Goal: Information Seeking & Learning: Learn about a topic

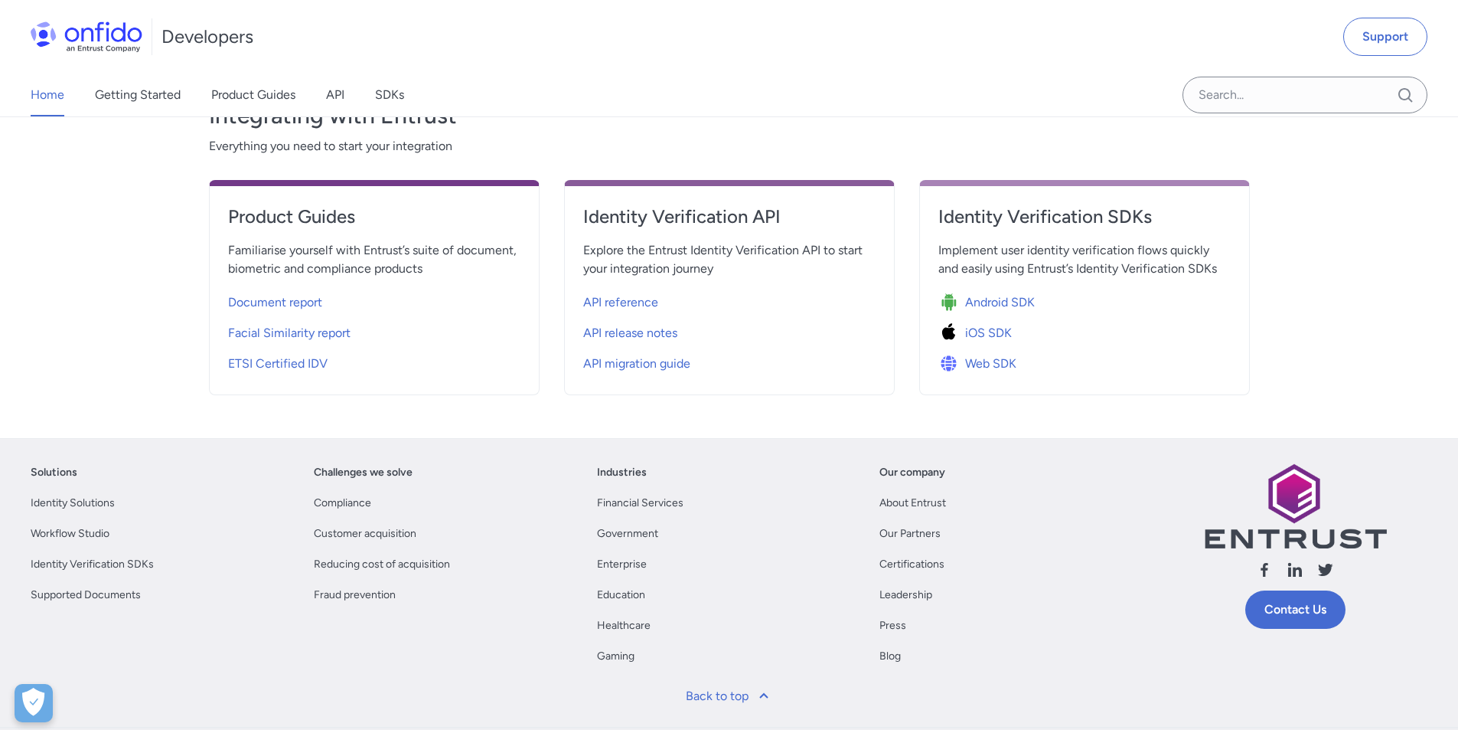
scroll to position [703, 0]
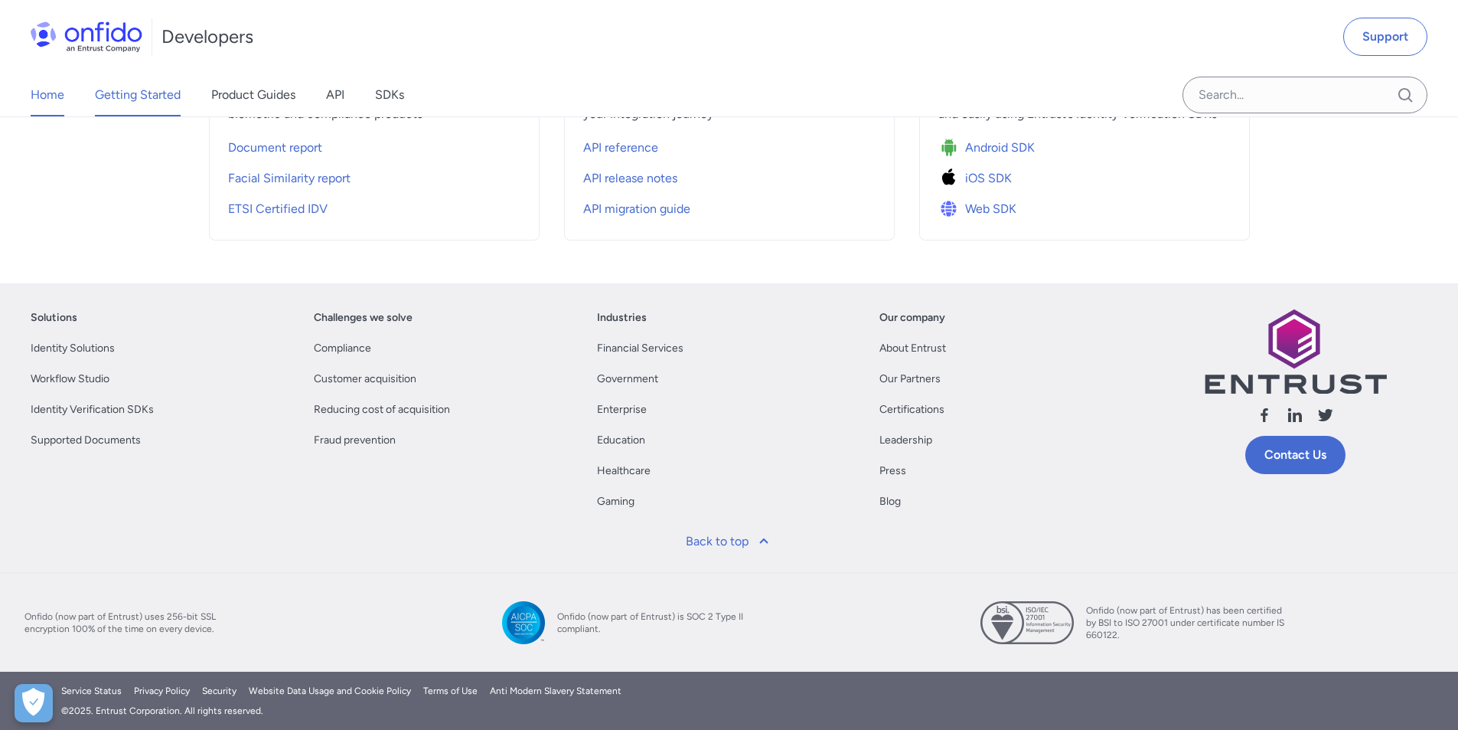
click at [139, 101] on link "Getting Started" at bounding box center [138, 94] width 86 height 43
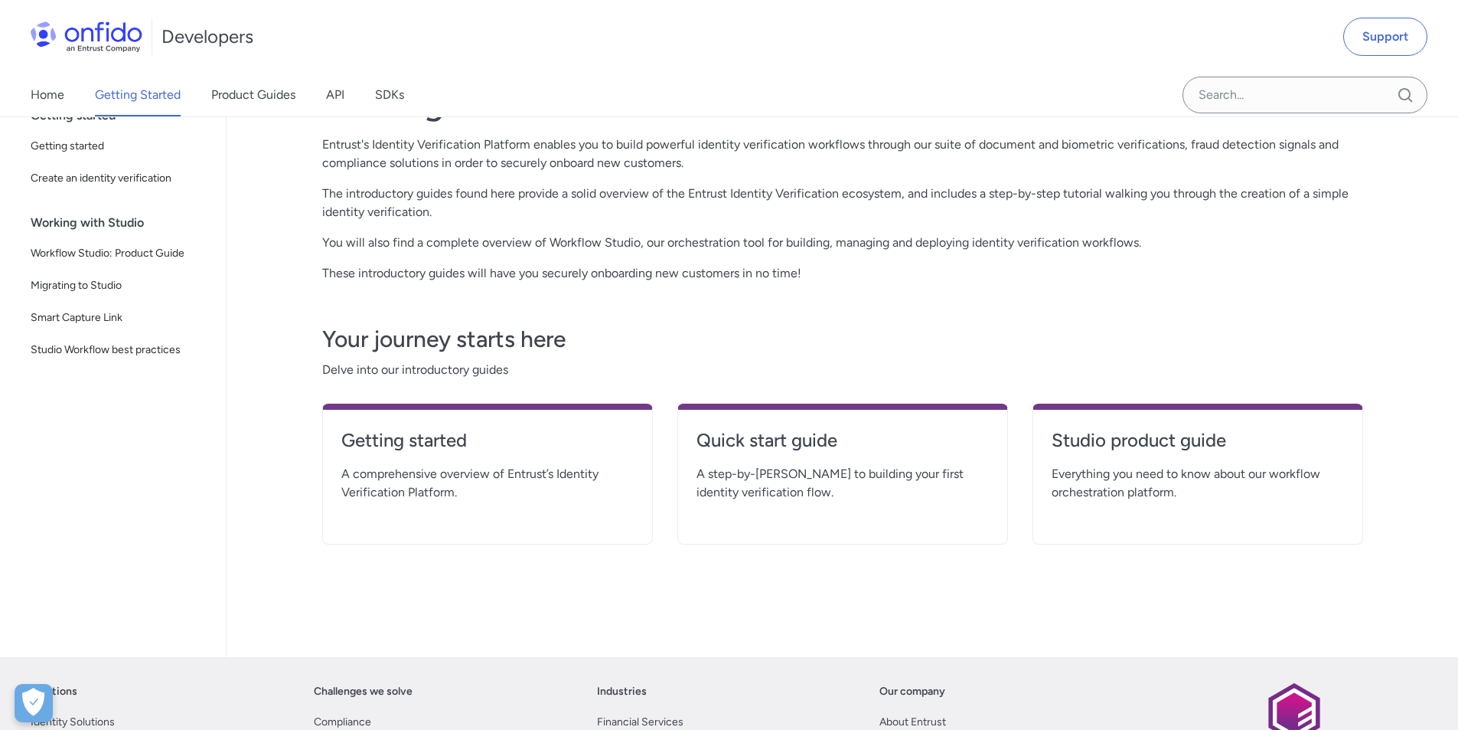
scroll to position [153, 0]
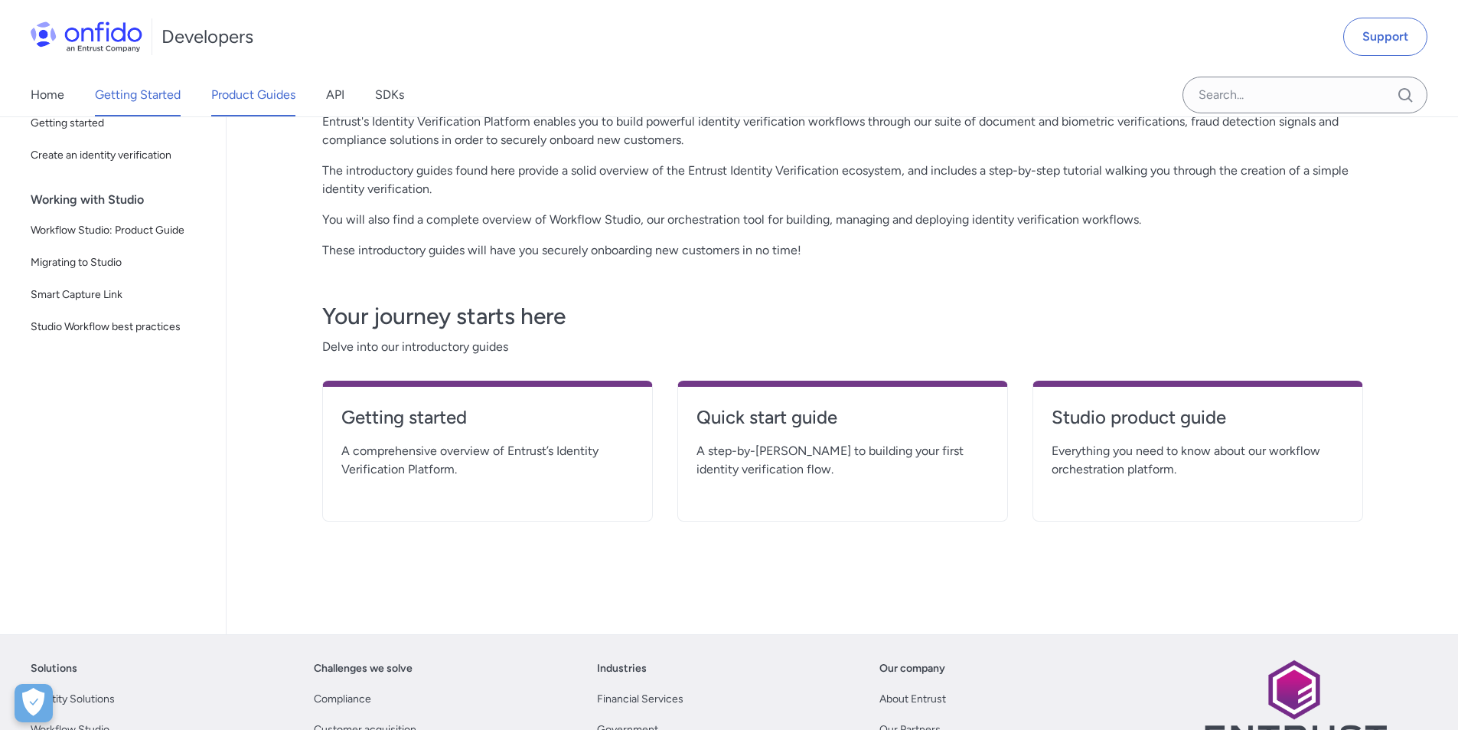
click at [227, 109] on link "Product Guides" at bounding box center [253, 94] width 84 height 43
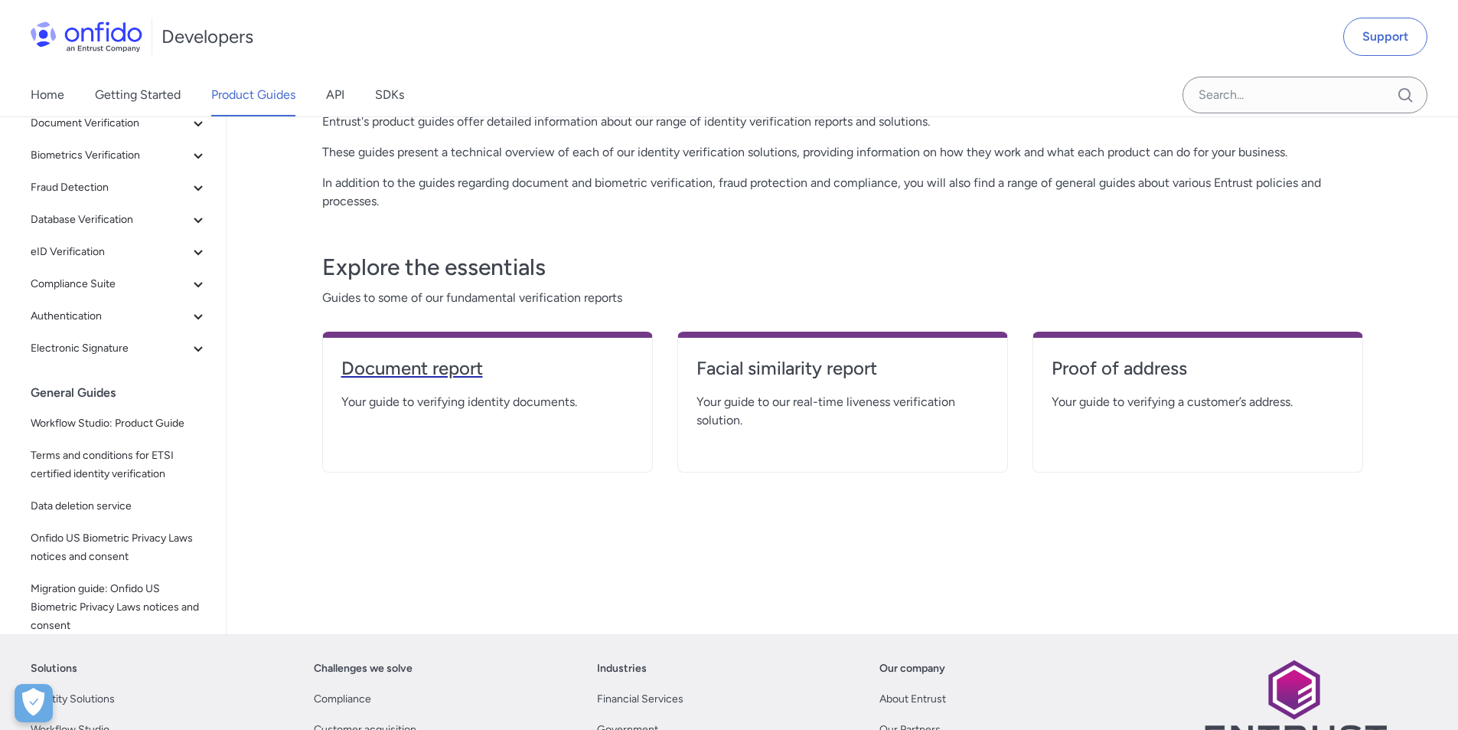
click at [404, 371] on h4 "Document report" at bounding box center [487, 368] width 292 height 24
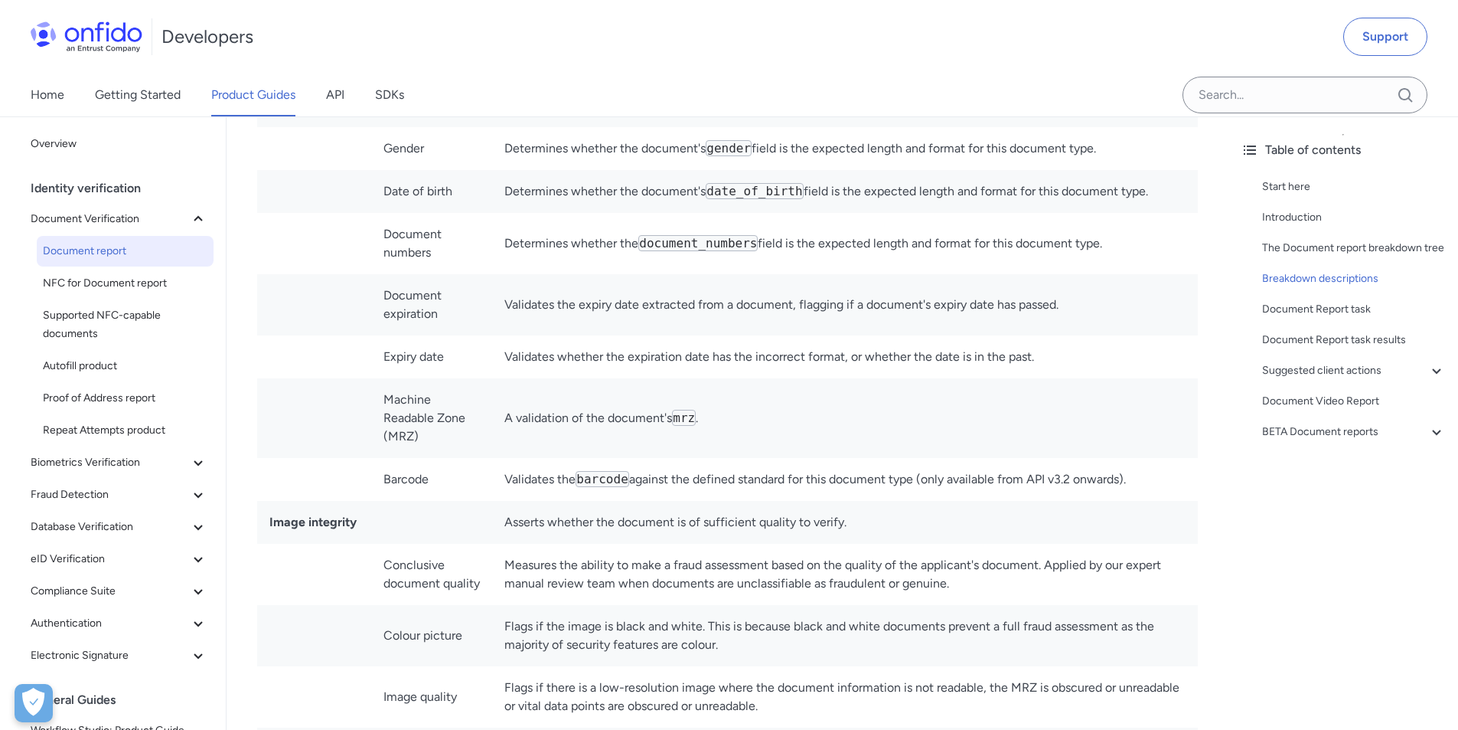
scroll to position [4823, 0]
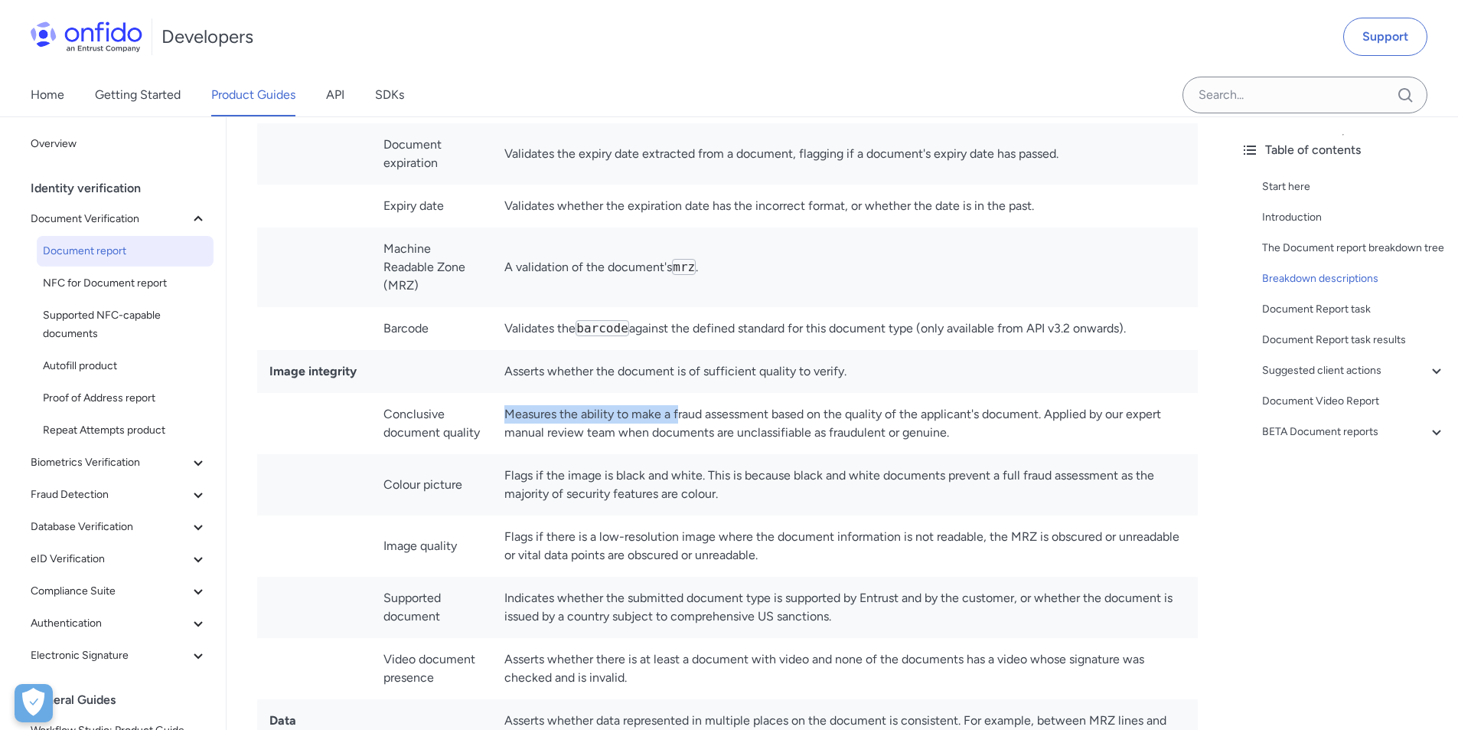
drag, startPoint x: 510, startPoint y: 394, endPoint x: 681, endPoint y: 401, distance: 170.9
click at [681, 401] on td "Measures the ability to make a fraud assessment based on the quality of the app…" at bounding box center [845, 423] width 706 height 61
click at [674, 403] on td "Measures the ability to make a fraud assessment based on the quality of the app…" at bounding box center [845, 423] width 706 height 61
drag, startPoint x: 718, startPoint y: 401, endPoint x: 738, endPoint y: 403, distance: 20.0
click at [721, 401] on td "Measures the ability to make a fraud assessment based on the quality of the app…" at bounding box center [845, 423] width 706 height 61
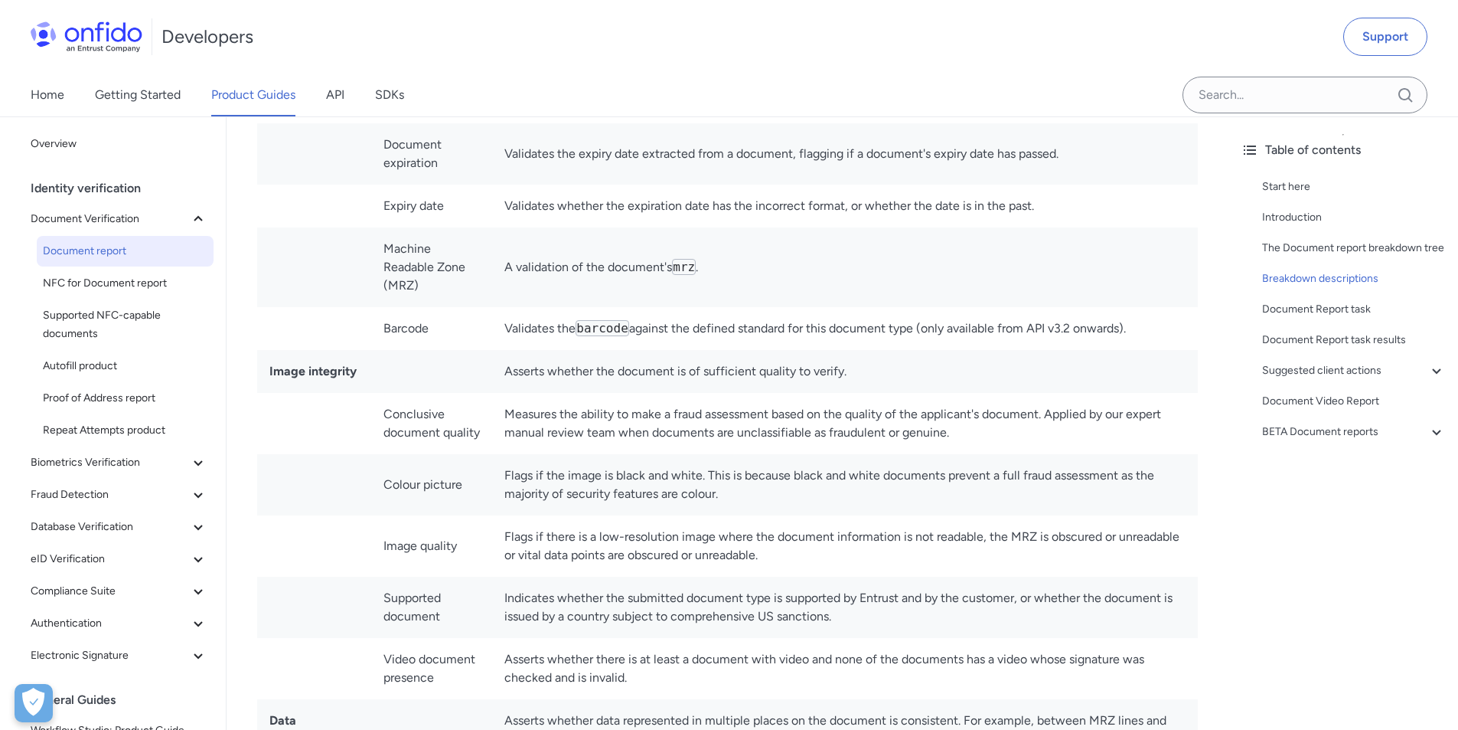
click at [769, 415] on td "Measures the ability to make a fraud assessment based on the quality of the app…" at bounding box center [845, 423] width 706 height 61
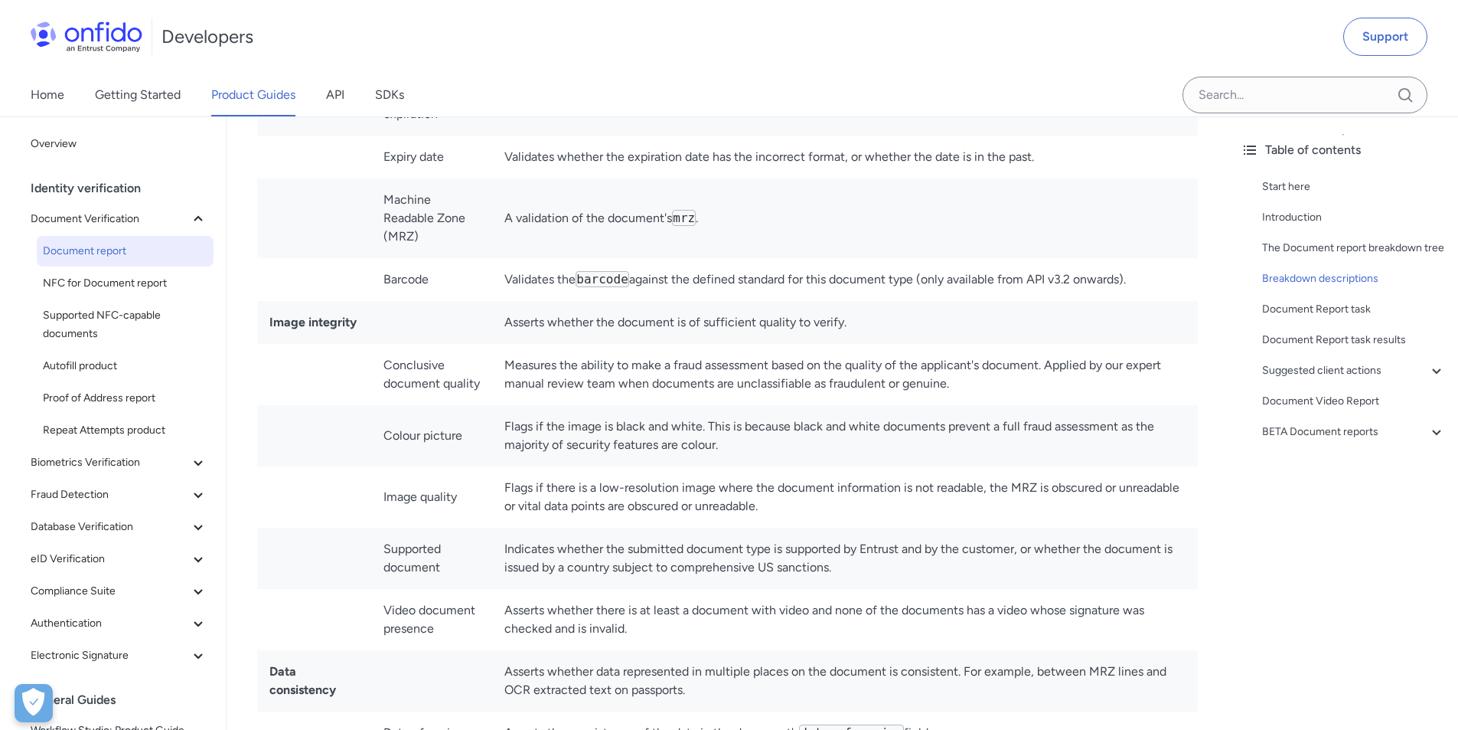
scroll to position [4900, 0]
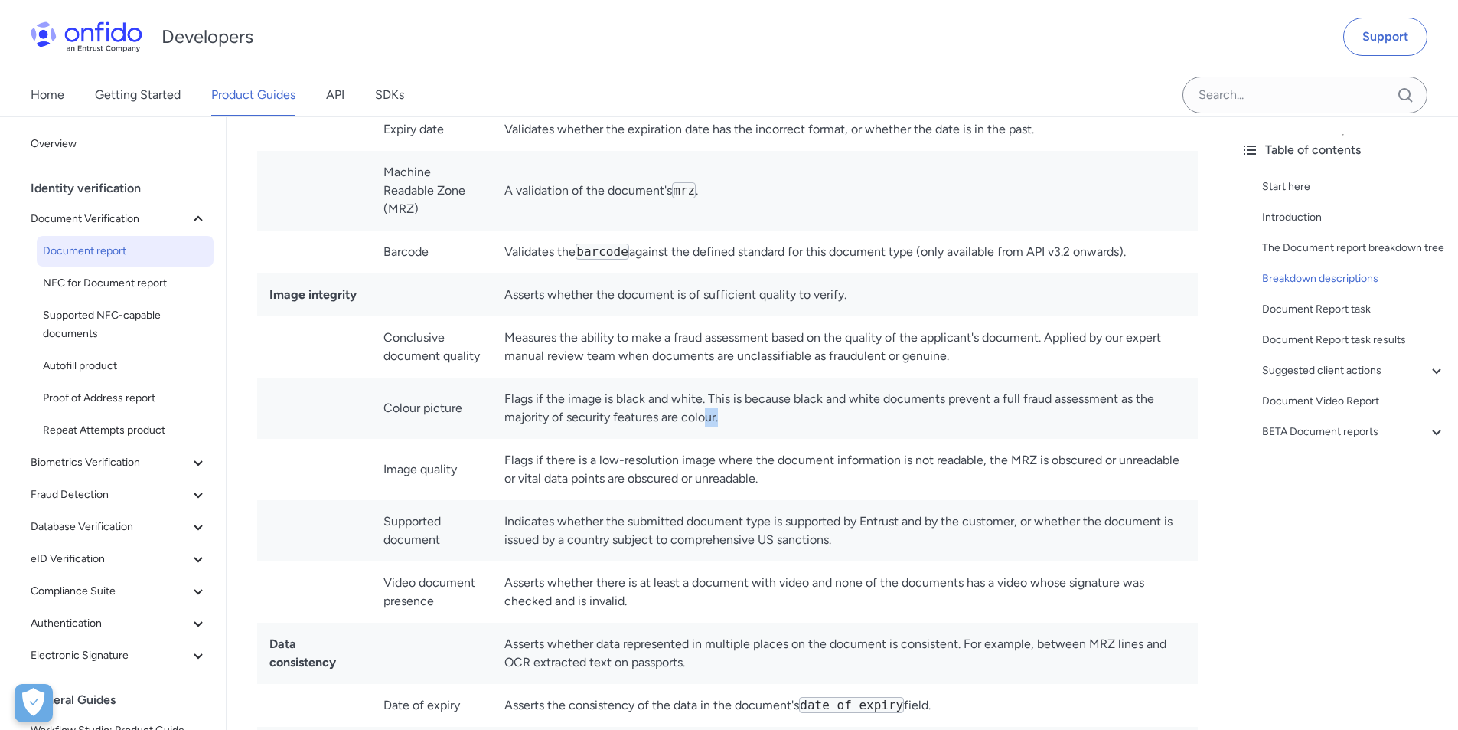
drag, startPoint x: 769, startPoint y: 415, endPoint x: 708, endPoint y: 400, distance: 62.4
click at [708, 400] on td "Flags if the image is black and white. This is because black and white document…" at bounding box center [845, 407] width 706 height 61
click at [730, 400] on td "Flags if the image is black and white. This is because black and white document…" at bounding box center [845, 407] width 706 height 61
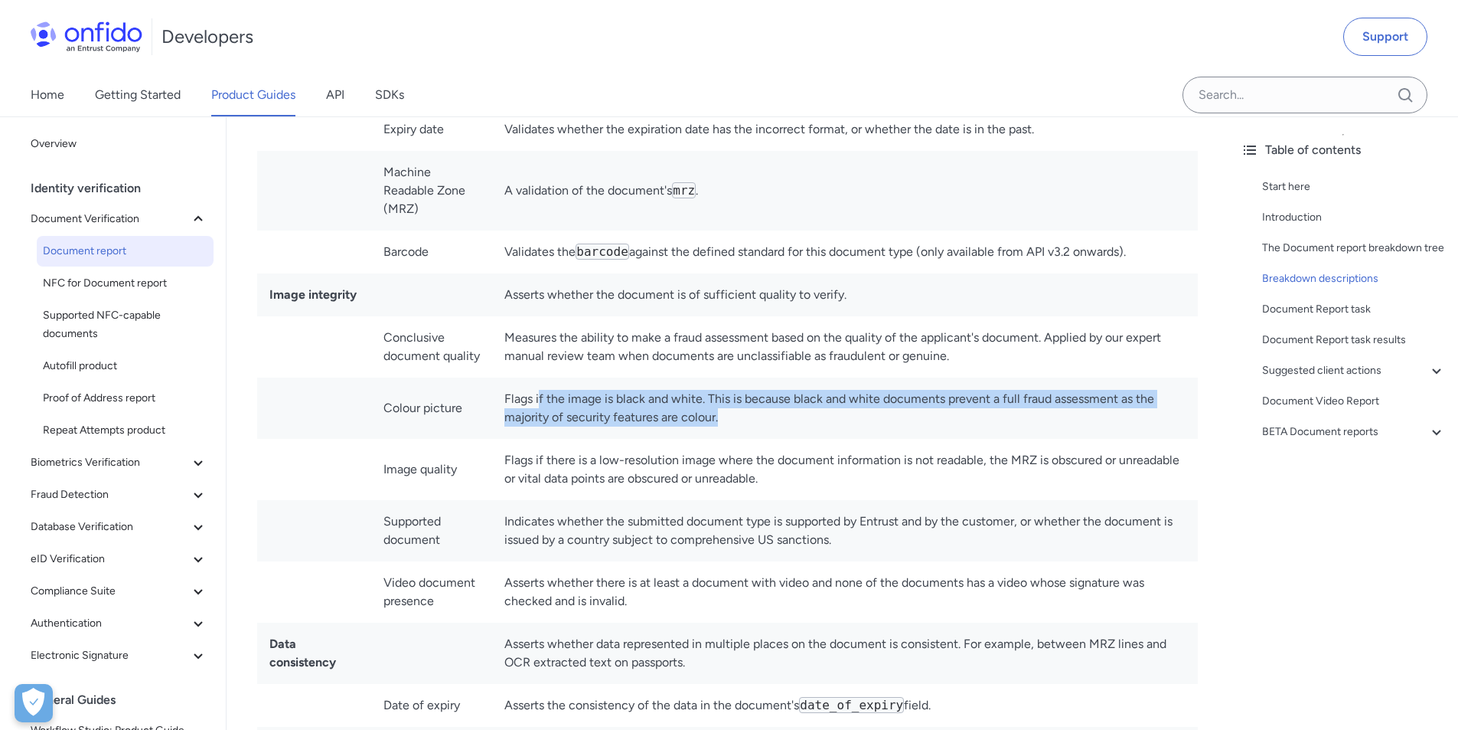
drag, startPoint x: 730, startPoint y: 400, endPoint x: 544, endPoint y: 378, distance: 186.6
click at [544, 378] on td "Flags if the image is black and white. This is because black and white document…" at bounding box center [845, 407] width 706 height 61
click at [593, 382] on td "Flags if the image is black and white. This is because black and white document…" at bounding box center [845, 407] width 706 height 61
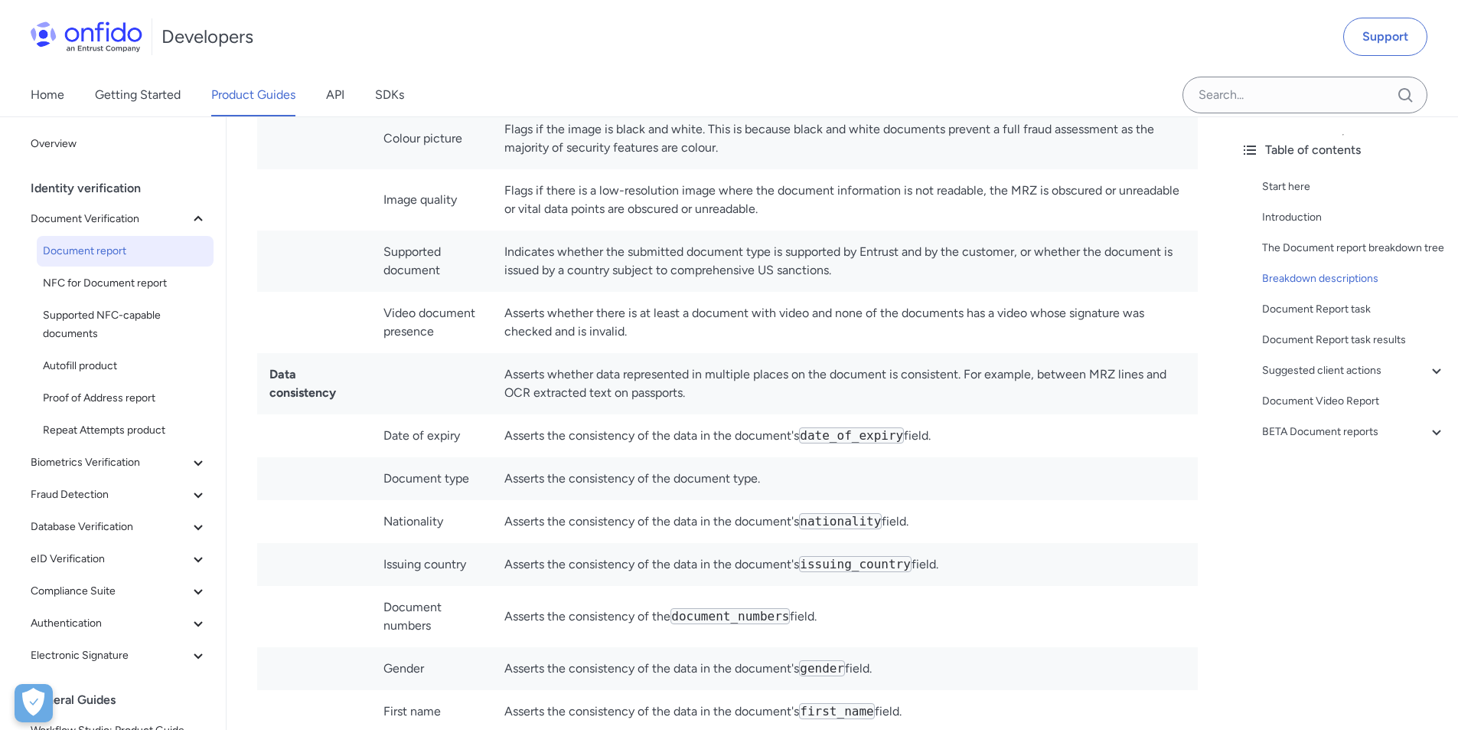
scroll to position [5206, 0]
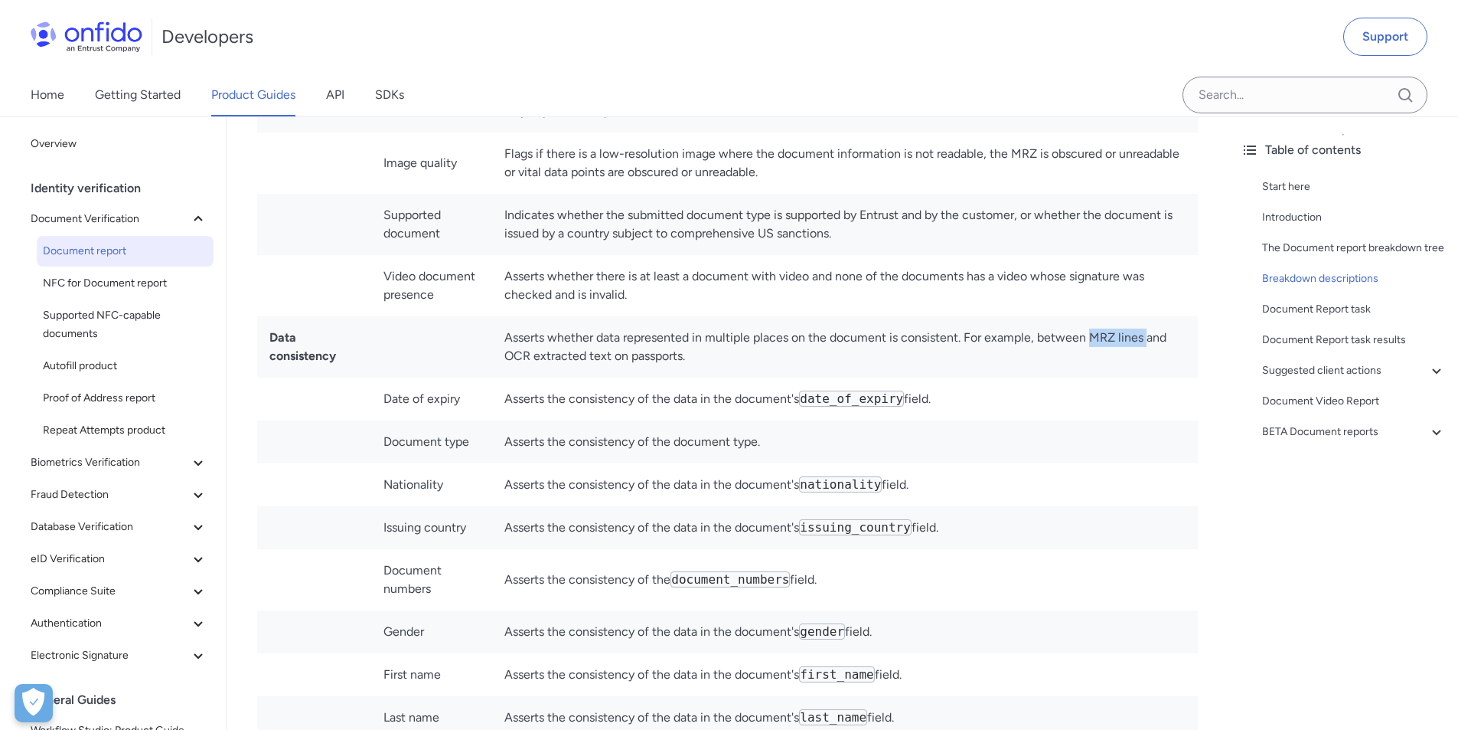
drag, startPoint x: 1093, startPoint y: 319, endPoint x: 1148, endPoint y: 318, distance: 55.1
click at [1148, 318] on td "Asserts whether data represented in multiple places on the document is consiste…" at bounding box center [845, 346] width 706 height 61
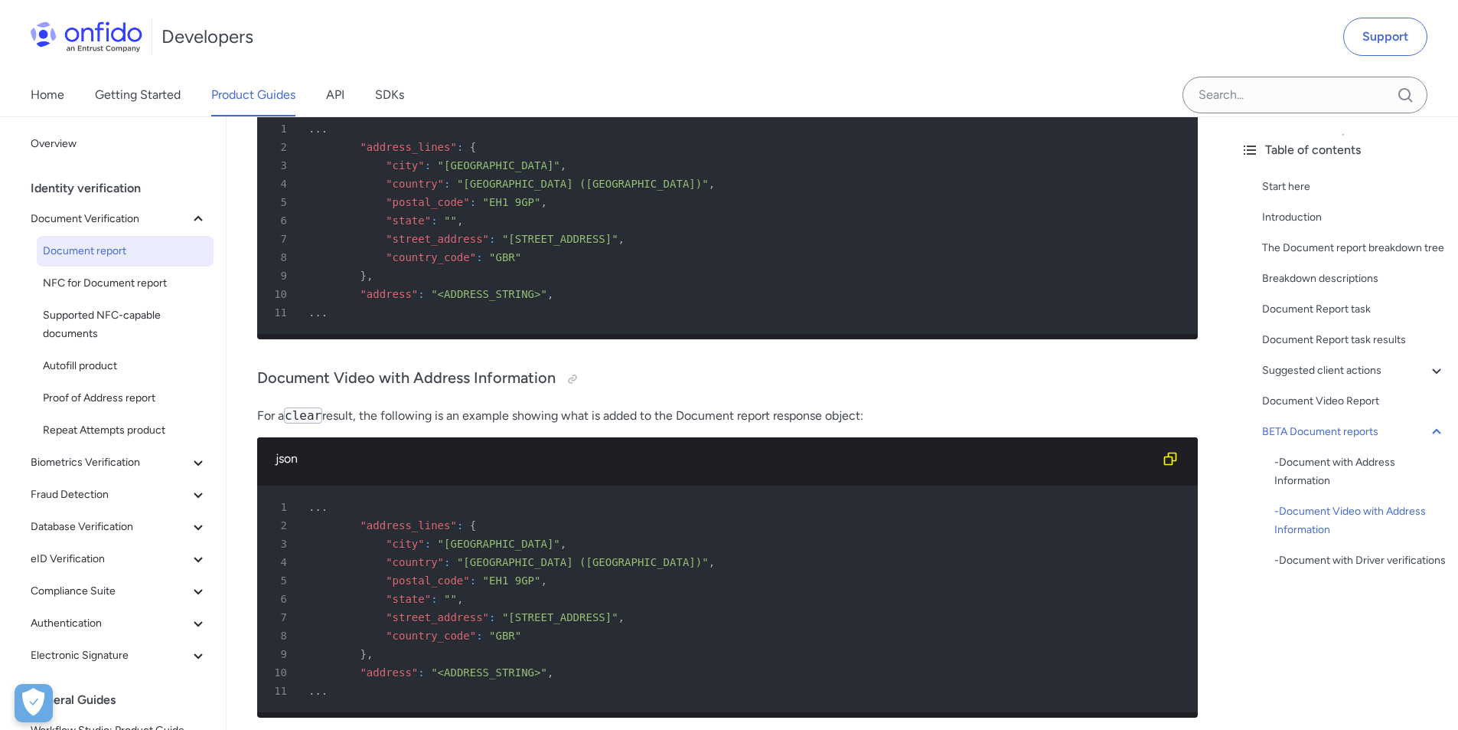
scroll to position [16463, 0]
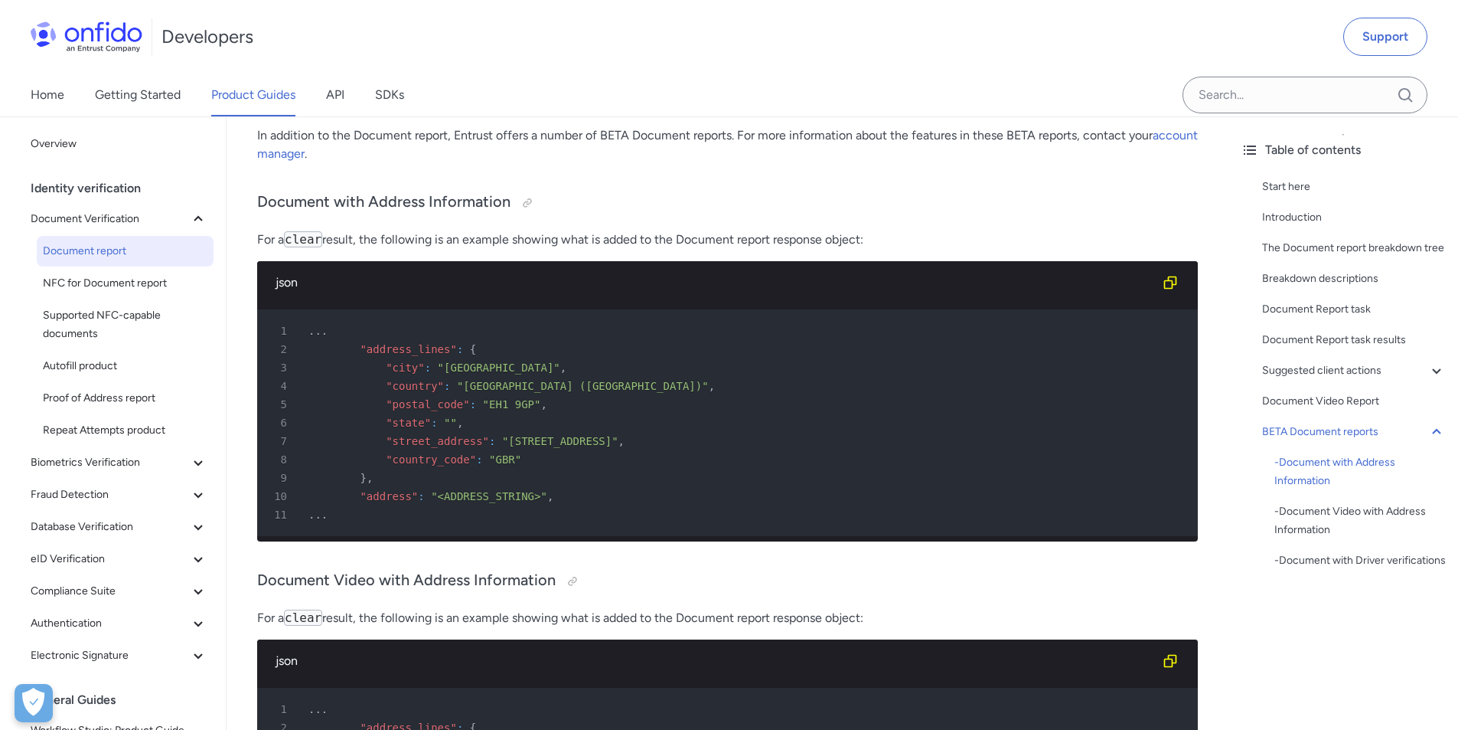
drag, startPoint x: 364, startPoint y: 107, endPoint x: 353, endPoint y: 101, distance: 13.0
click at [362, 106] on div "Home Getting Started Product Guides API SDKs" at bounding box center [232, 94] width 465 height 43
click at [349, 98] on div "Home Getting Started Product Guides API SDKs" at bounding box center [232, 94] width 465 height 43
click at [341, 98] on link "API" at bounding box center [335, 94] width 18 height 43
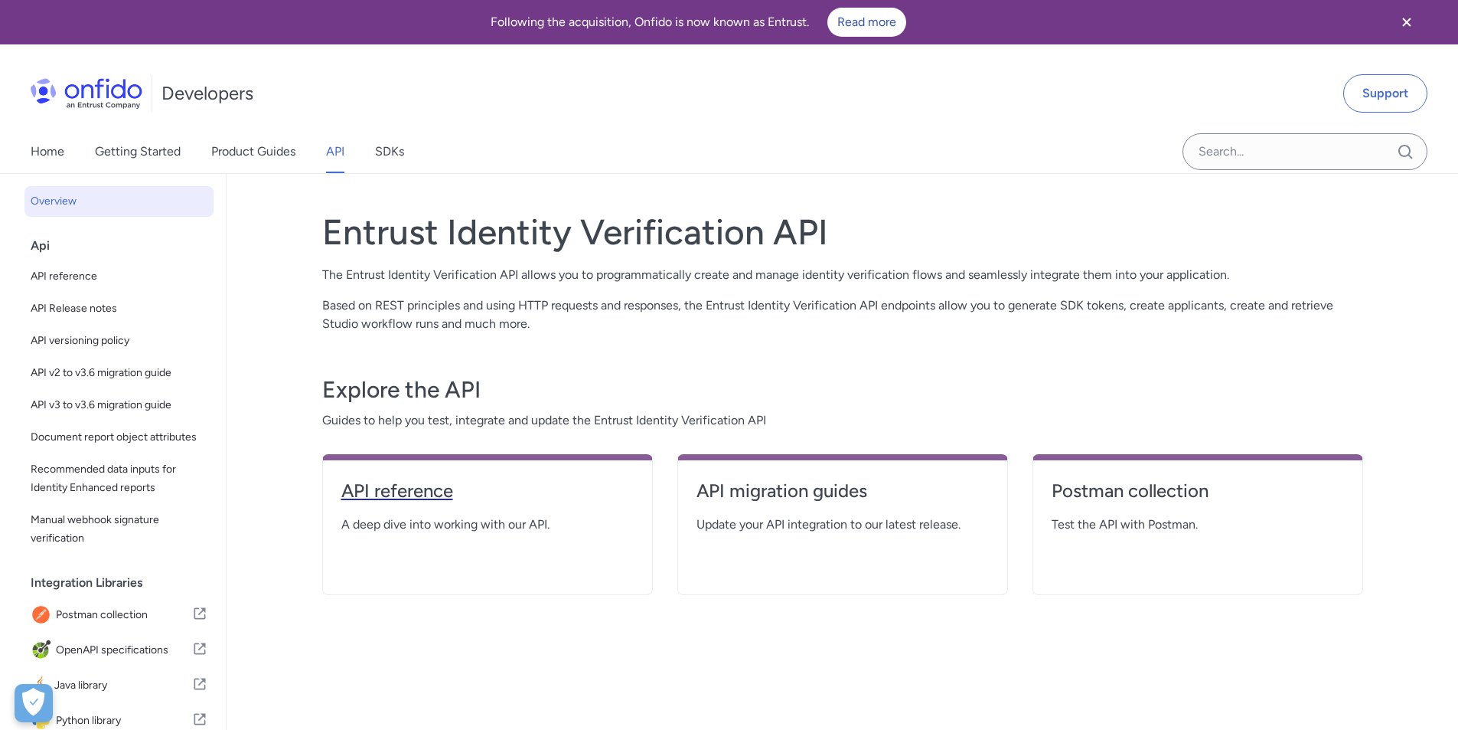
click at [424, 480] on h4 "API reference" at bounding box center [487, 491] width 292 height 24
select select "http"
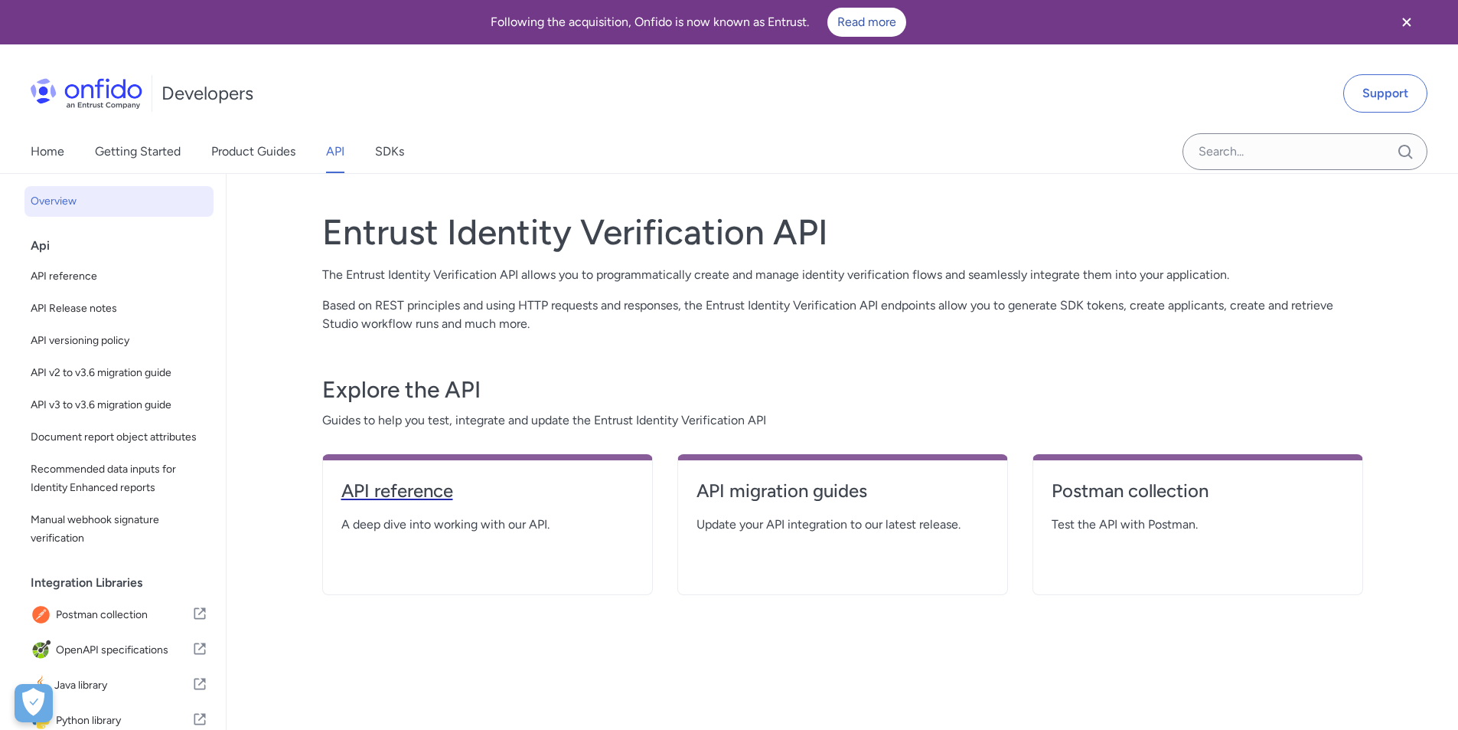
select select "http"
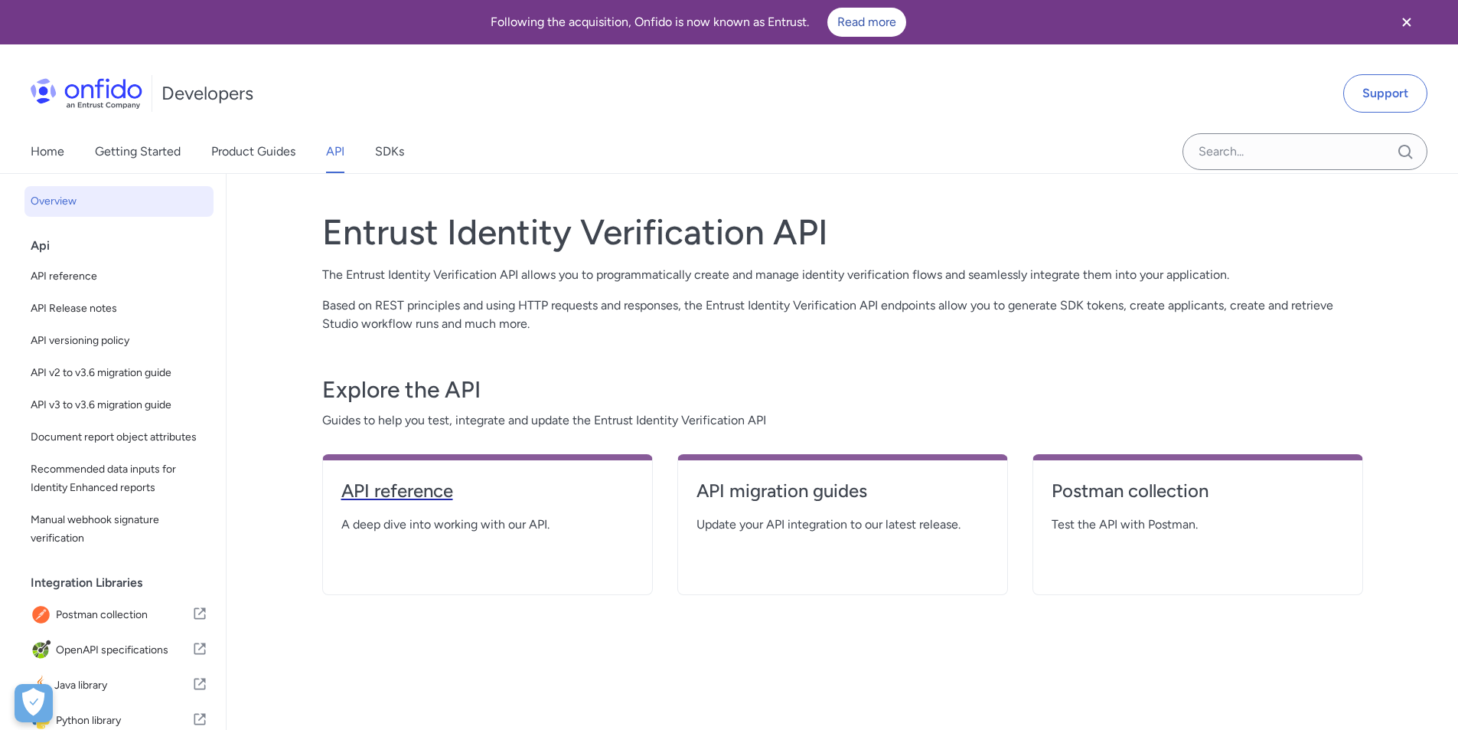
select select "http"
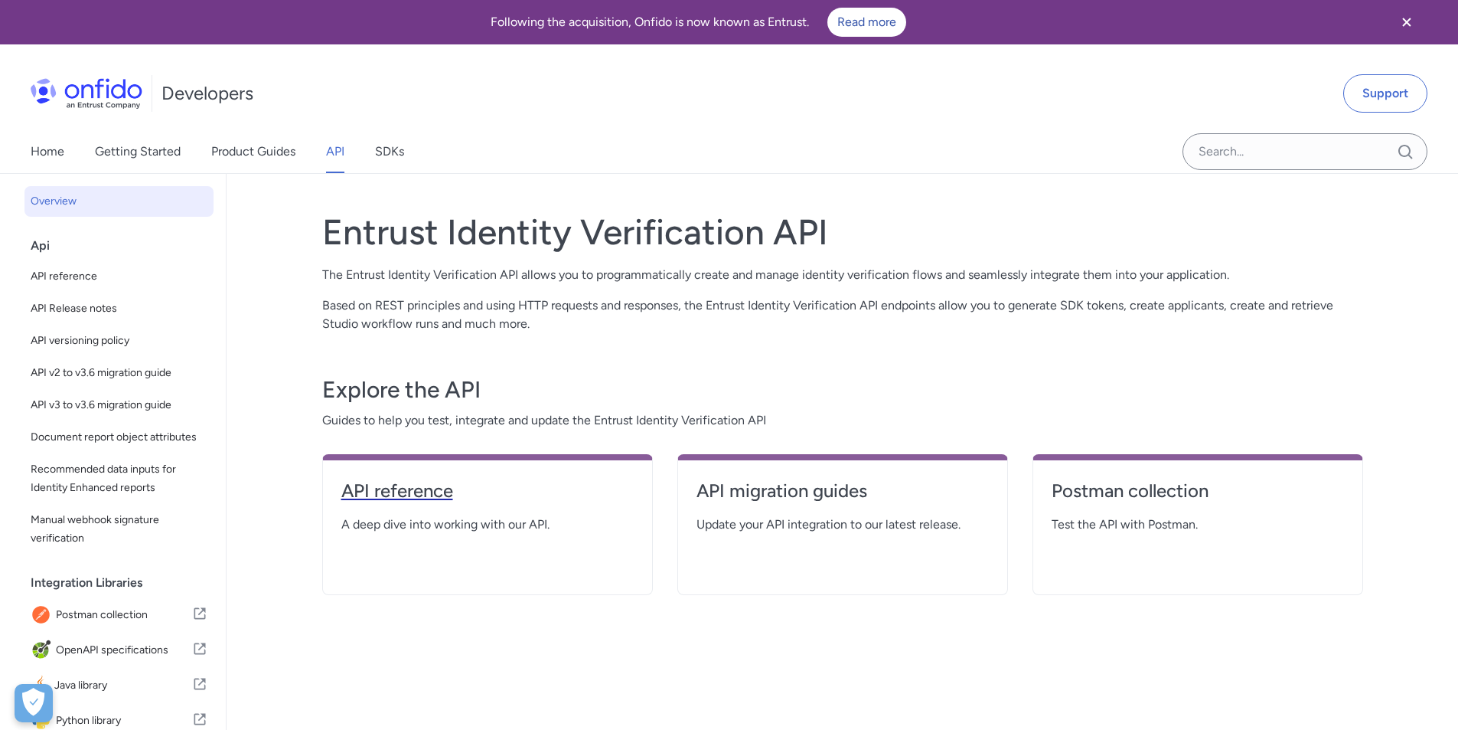
select select "http"
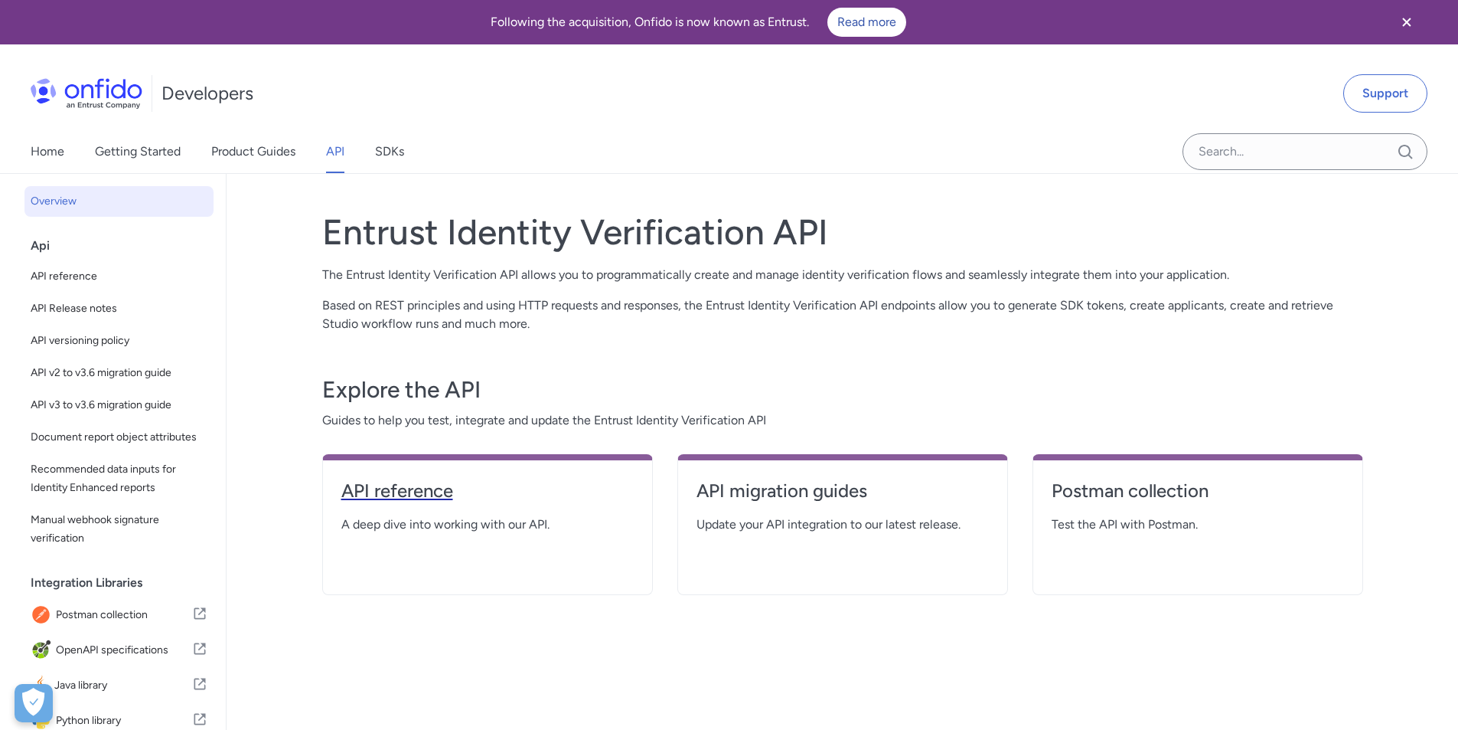
select select "http"
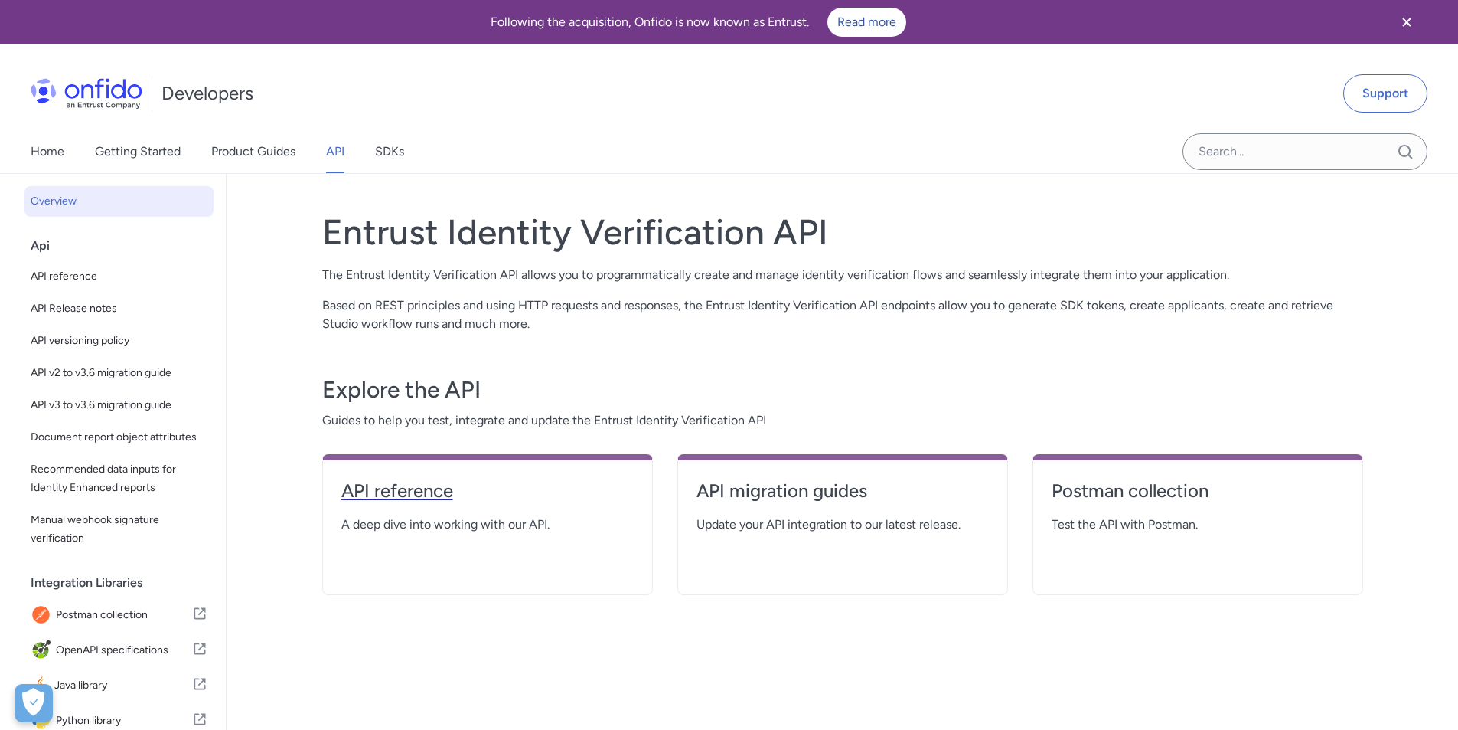
select select "http"
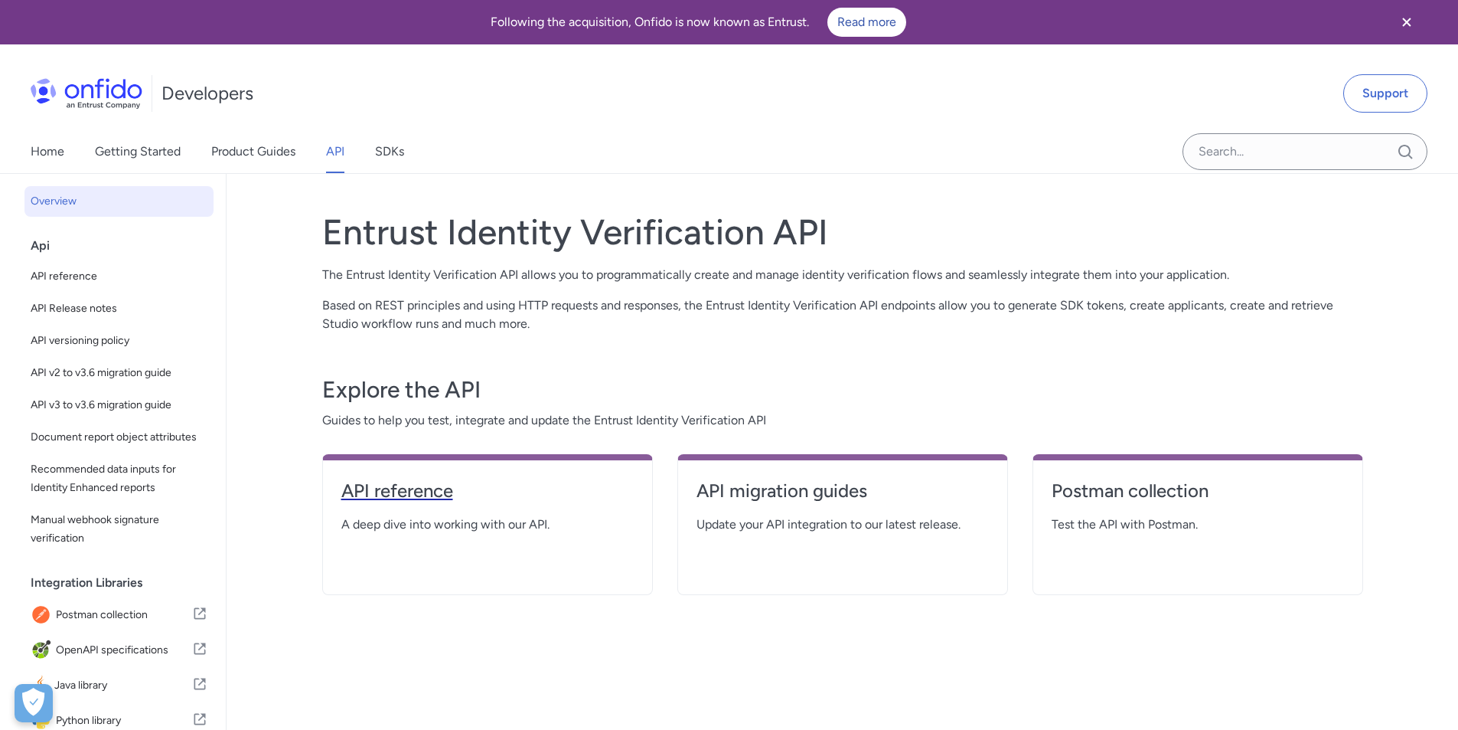
select select "http"
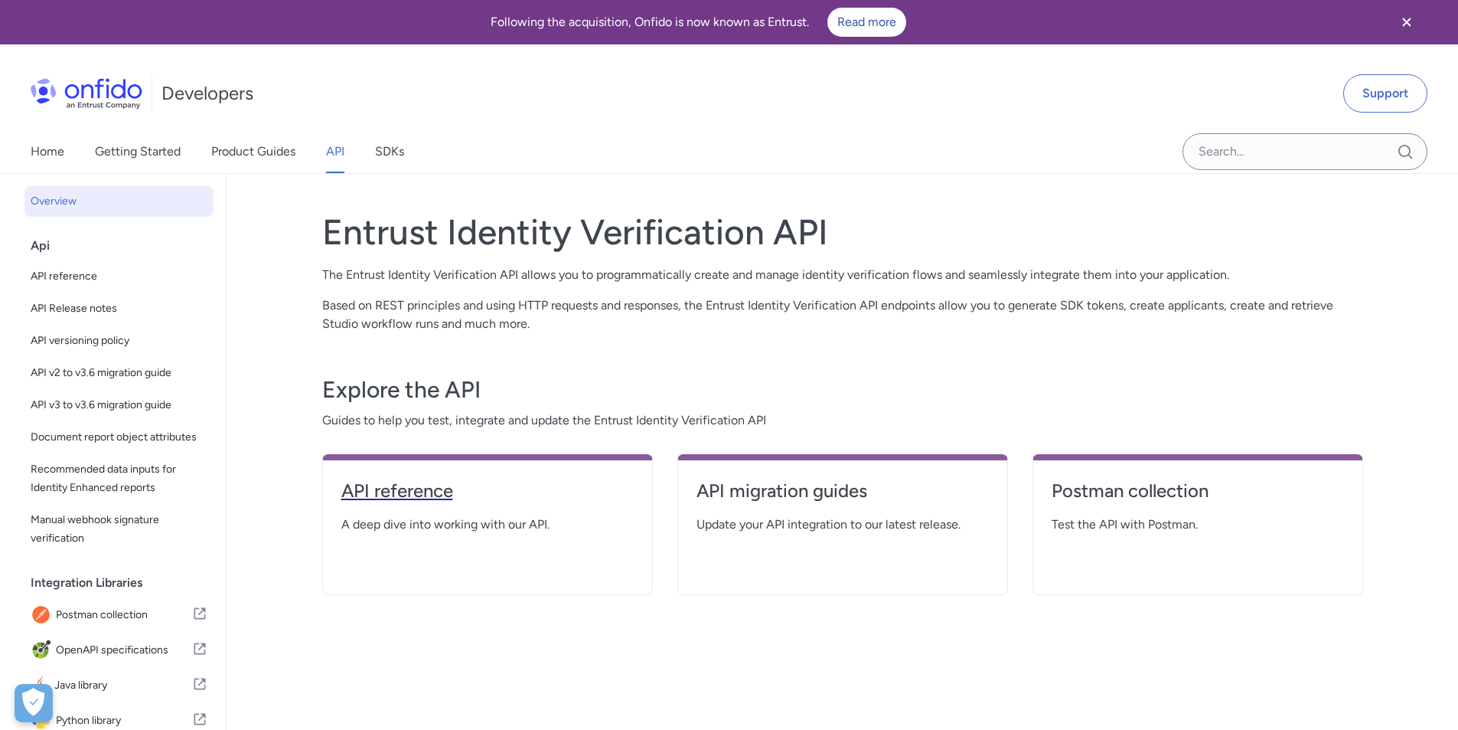
select select "http"
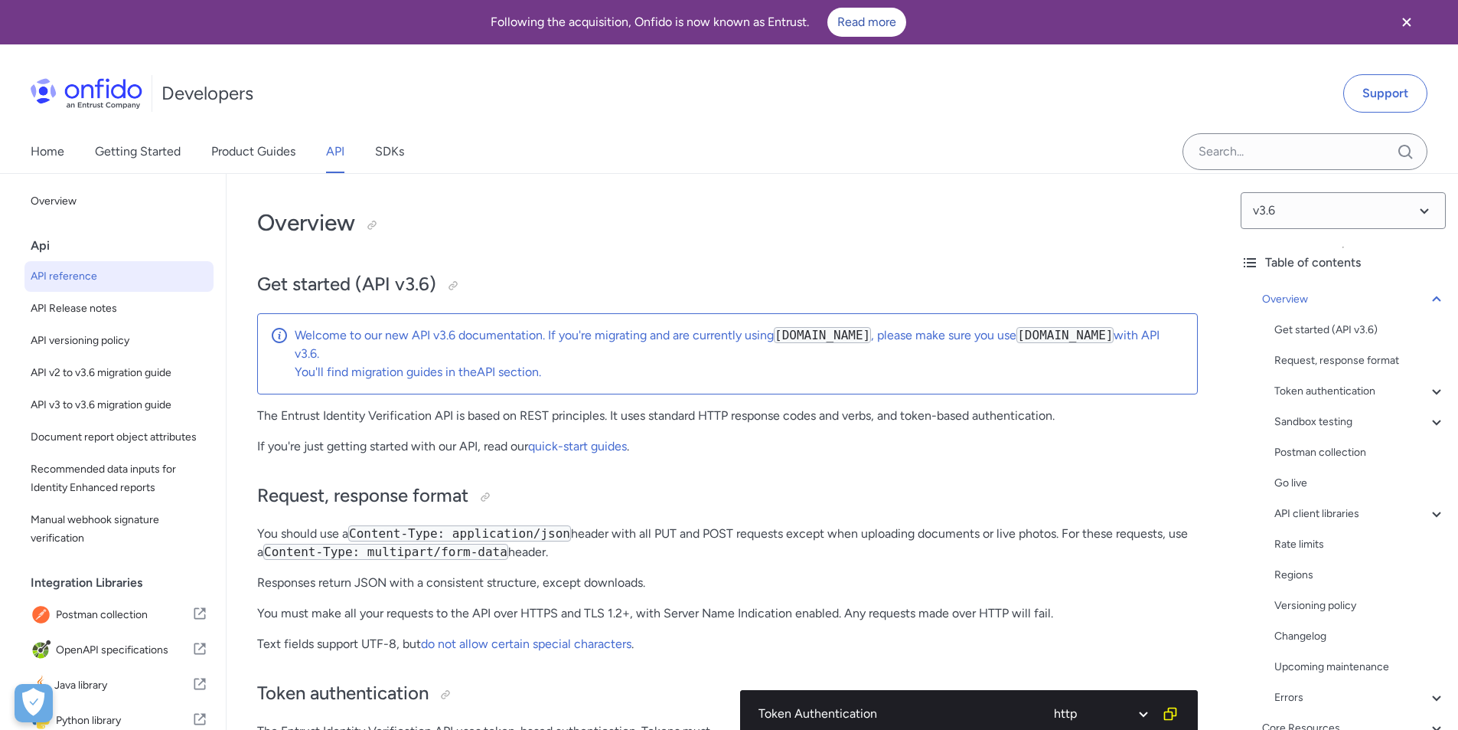
click at [495, 575] on p "Responses return JSON with a consistent structure, except downloads." at bounding box center [727, 582] width 941 height 18
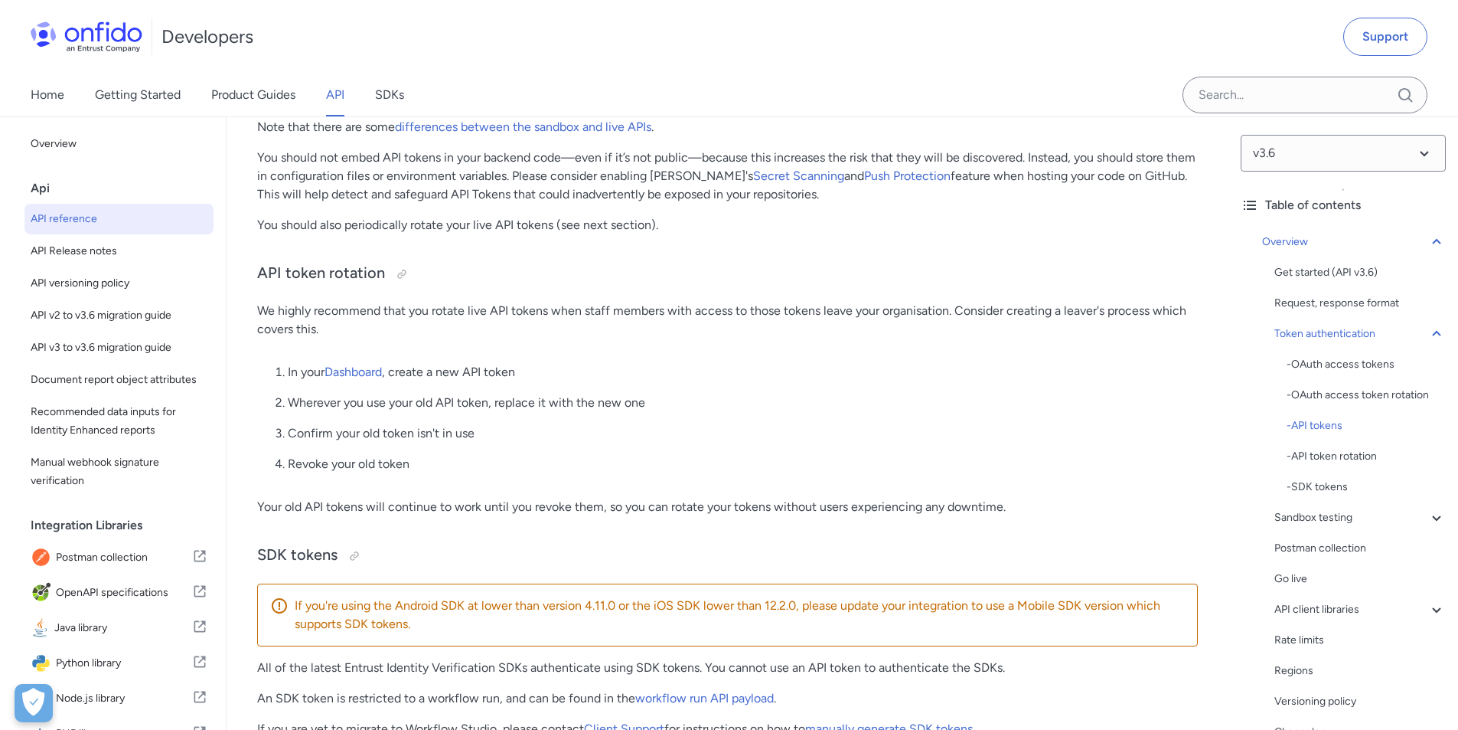
scroll to position [1761, 0]
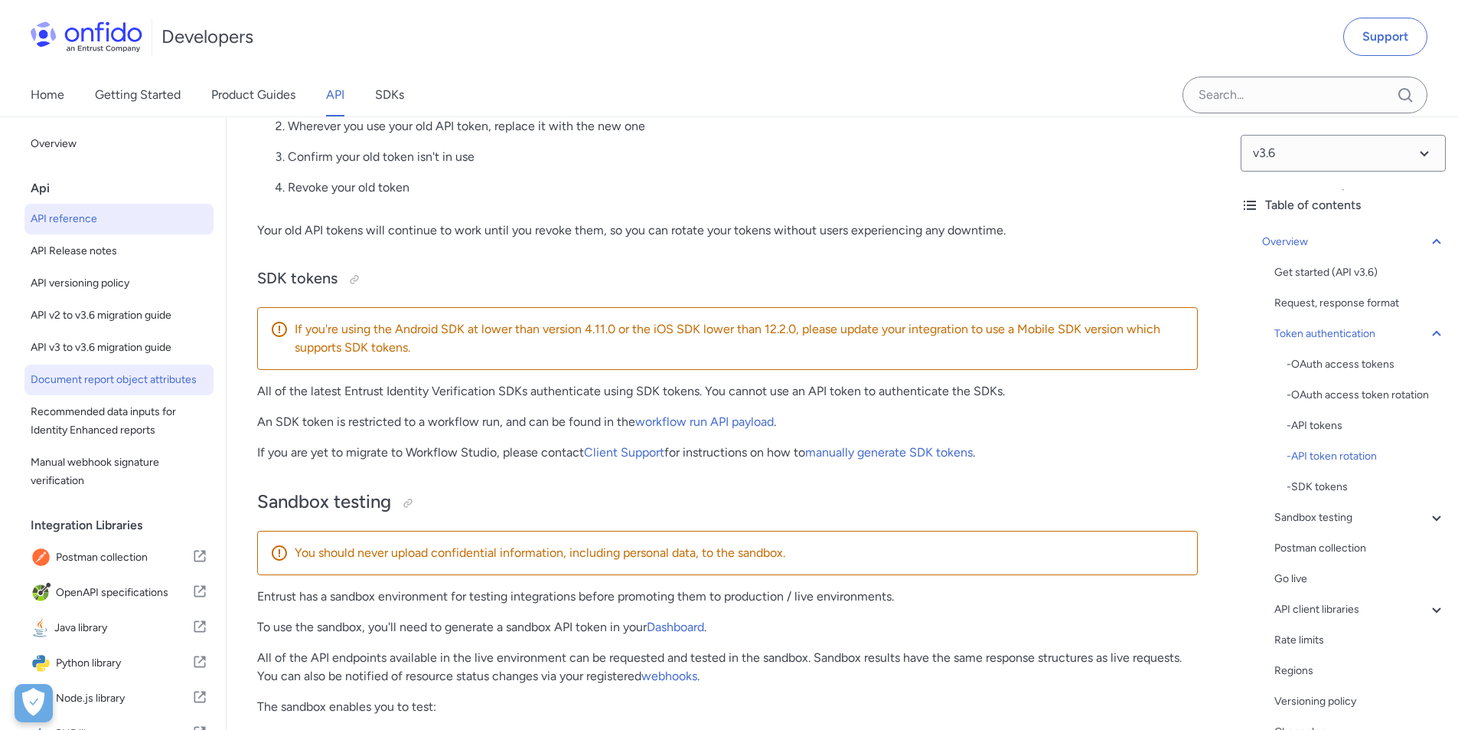
click at [87, 389] on span "Document report object attributes" at bounding box center [119, 380] width 177 height 18
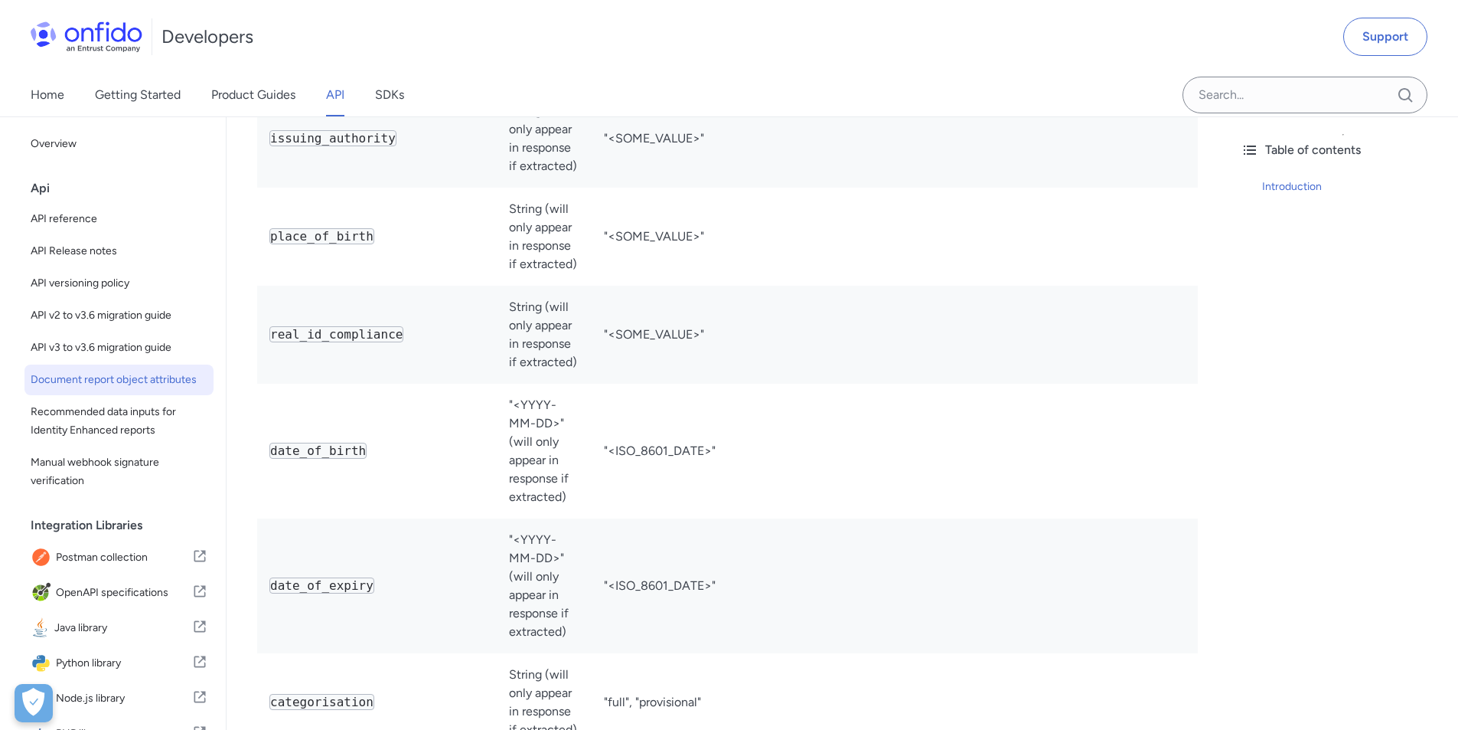
scroll to position [1531, 0]
click at [153, 439] on span "Recommended data inputs for Identity Enhanced reports" at bounding box center [119, 421] width 177 height 37
